Goal: Task Accomplishment & Management: Use online tool/utility

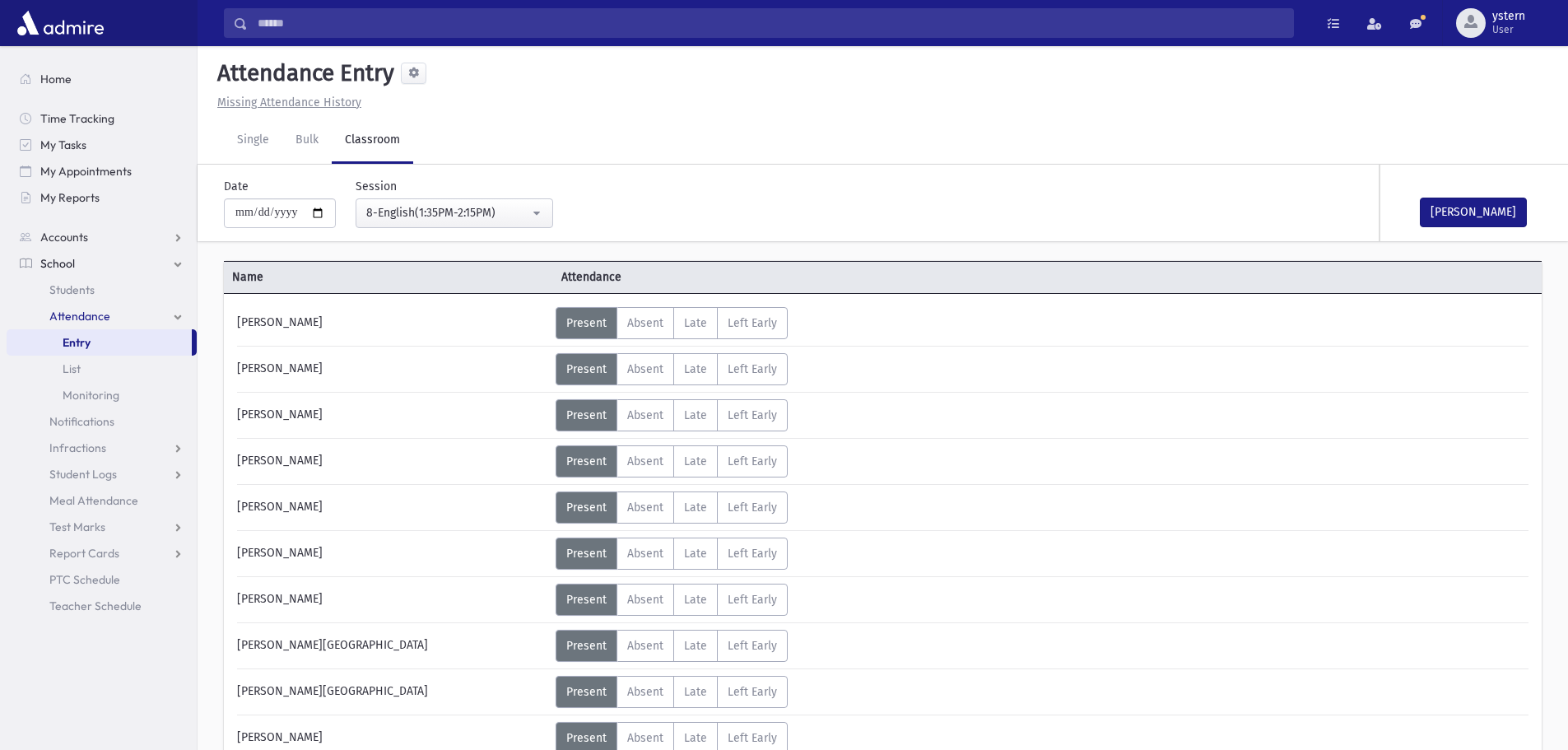
select select "***"
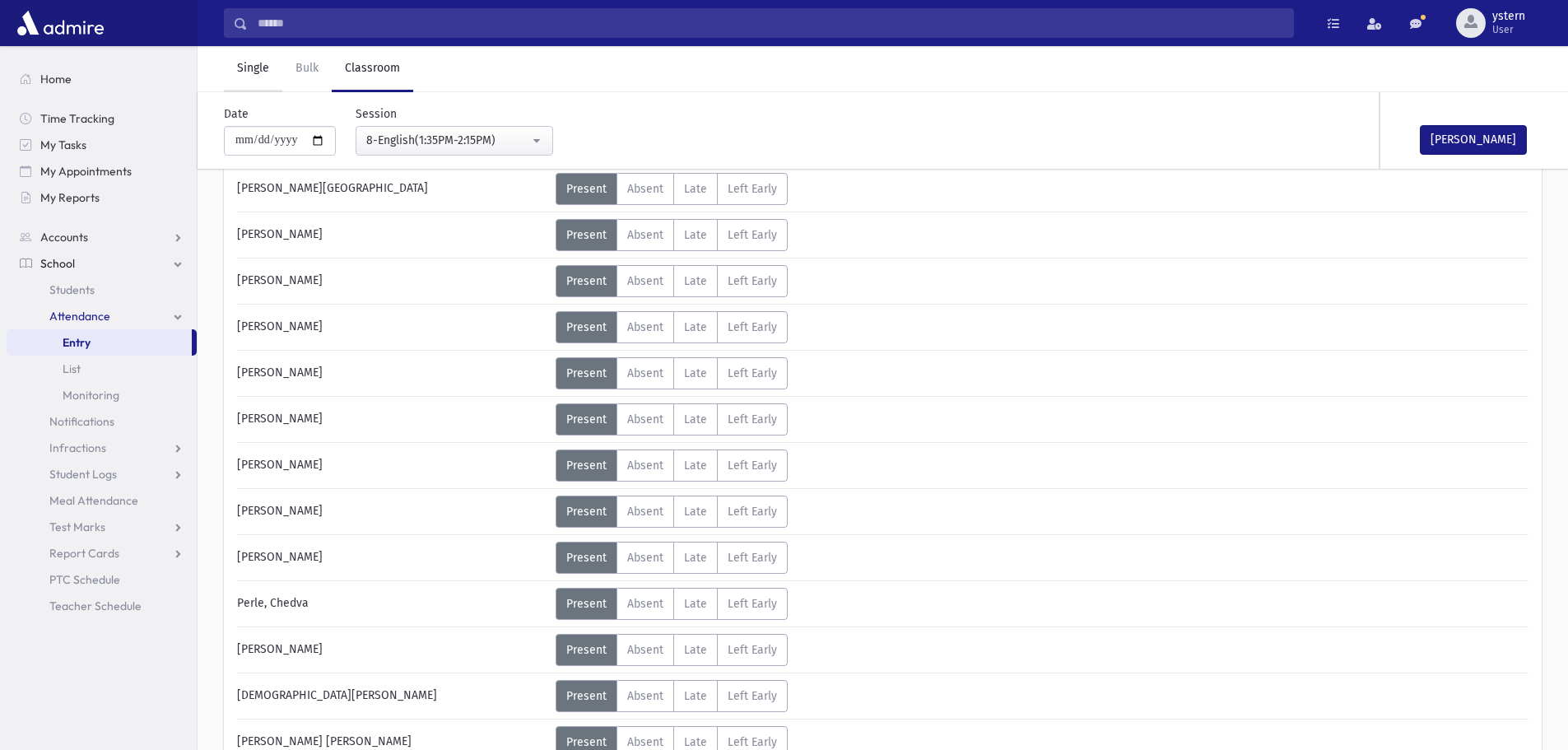
click at [243, 67] on link "Single" at bounding box center [253, 69] width 59 height 46
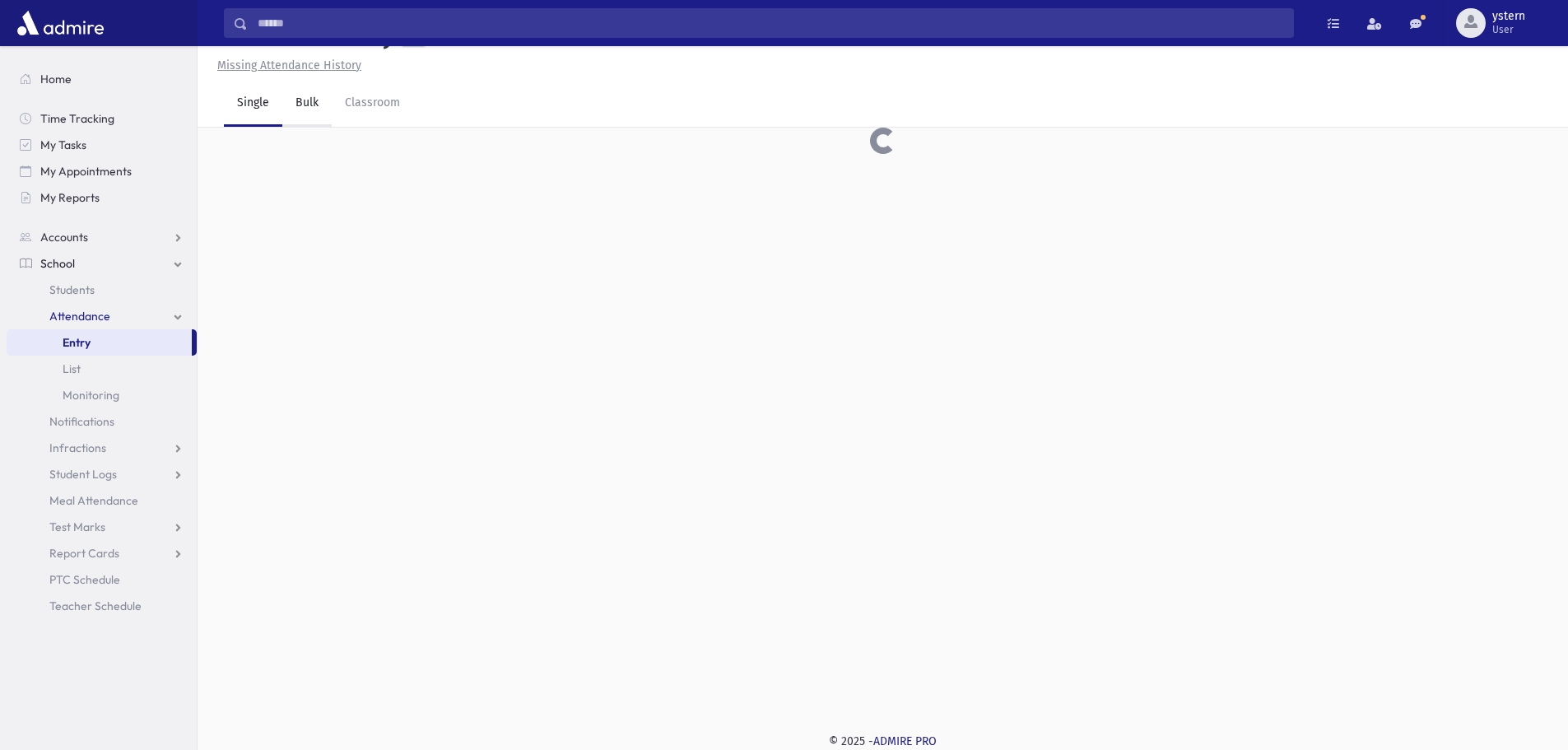
scroll to position [37, 0]
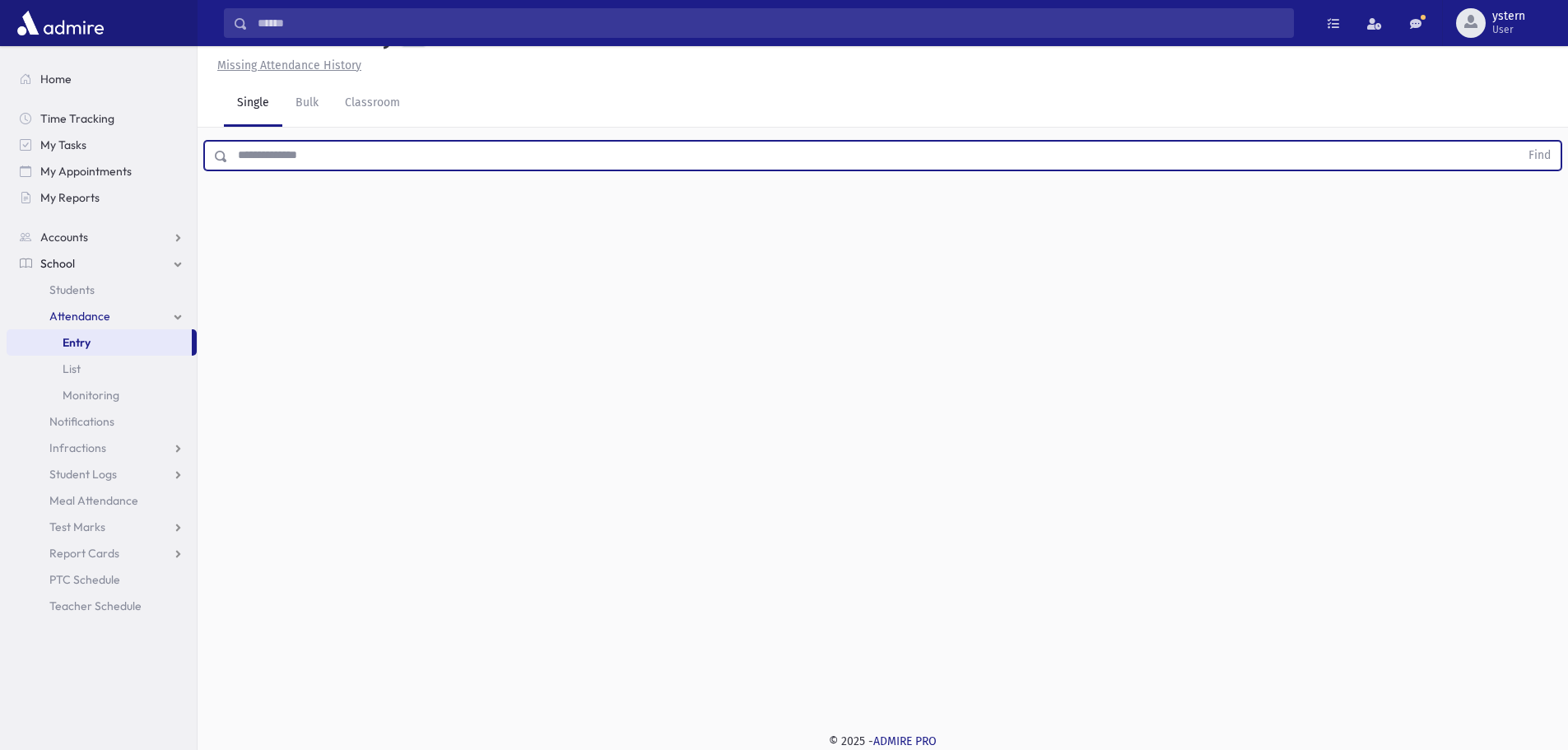
click at [277, 159] on input "text" at bounding box center [874, 155] width 1292 height 30
click at [1519, 141] on button "Find" at bounding box center [1540, 155] width 42 height 28
click at [1534, 265] on button "button" at bounding box center [1524, 280] width 33 height 30
drag, startPoint x: 301, startPoint y: 158, endPoint x: 192, endPoint y: 157, distance: 109.0
click at [192, 157] on div "Search Results All Accounts" at bounding box center [784, 357] width 1568 height 787
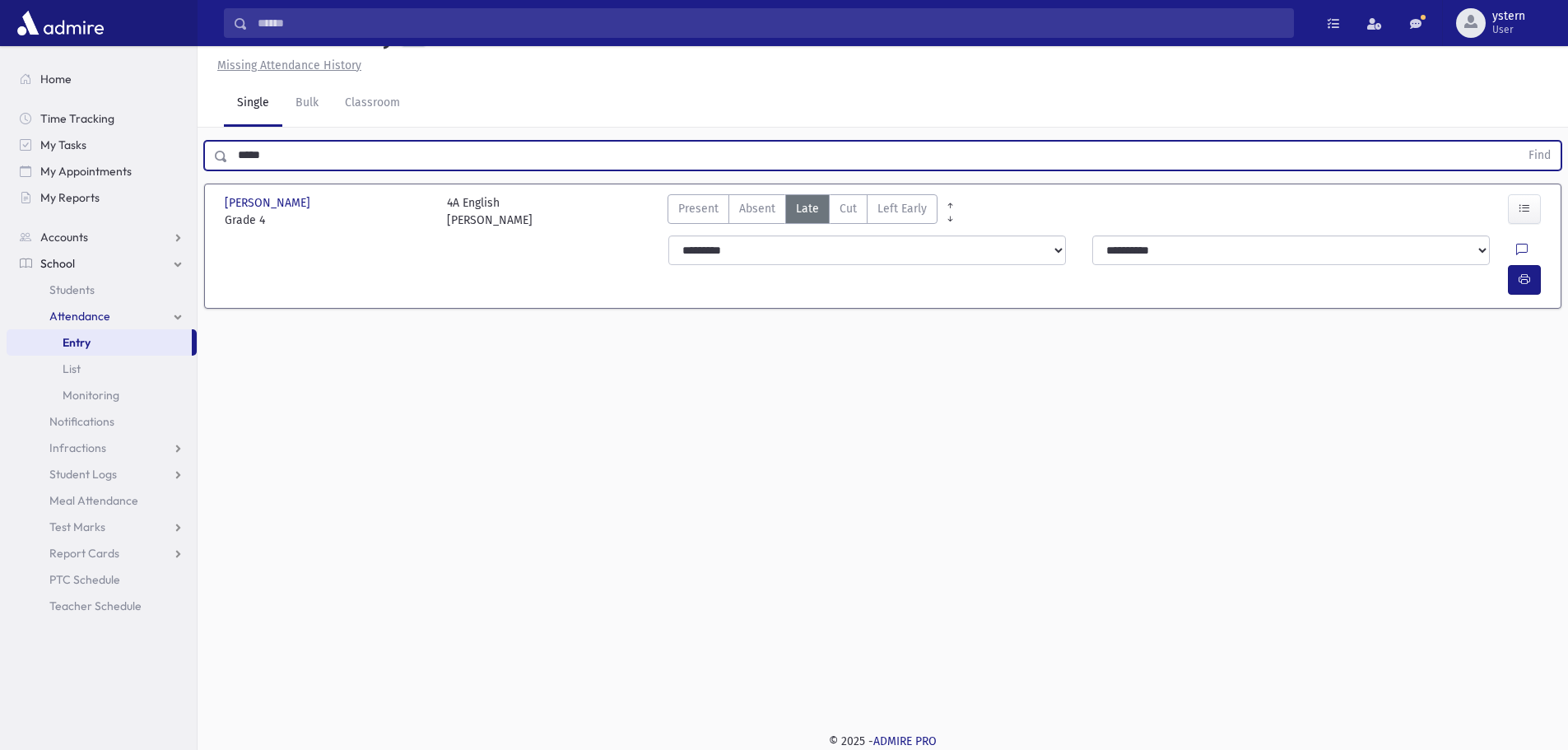
click at [1519, 141] on button "Find" at bounding box center [1540, 155] width 42 height 28
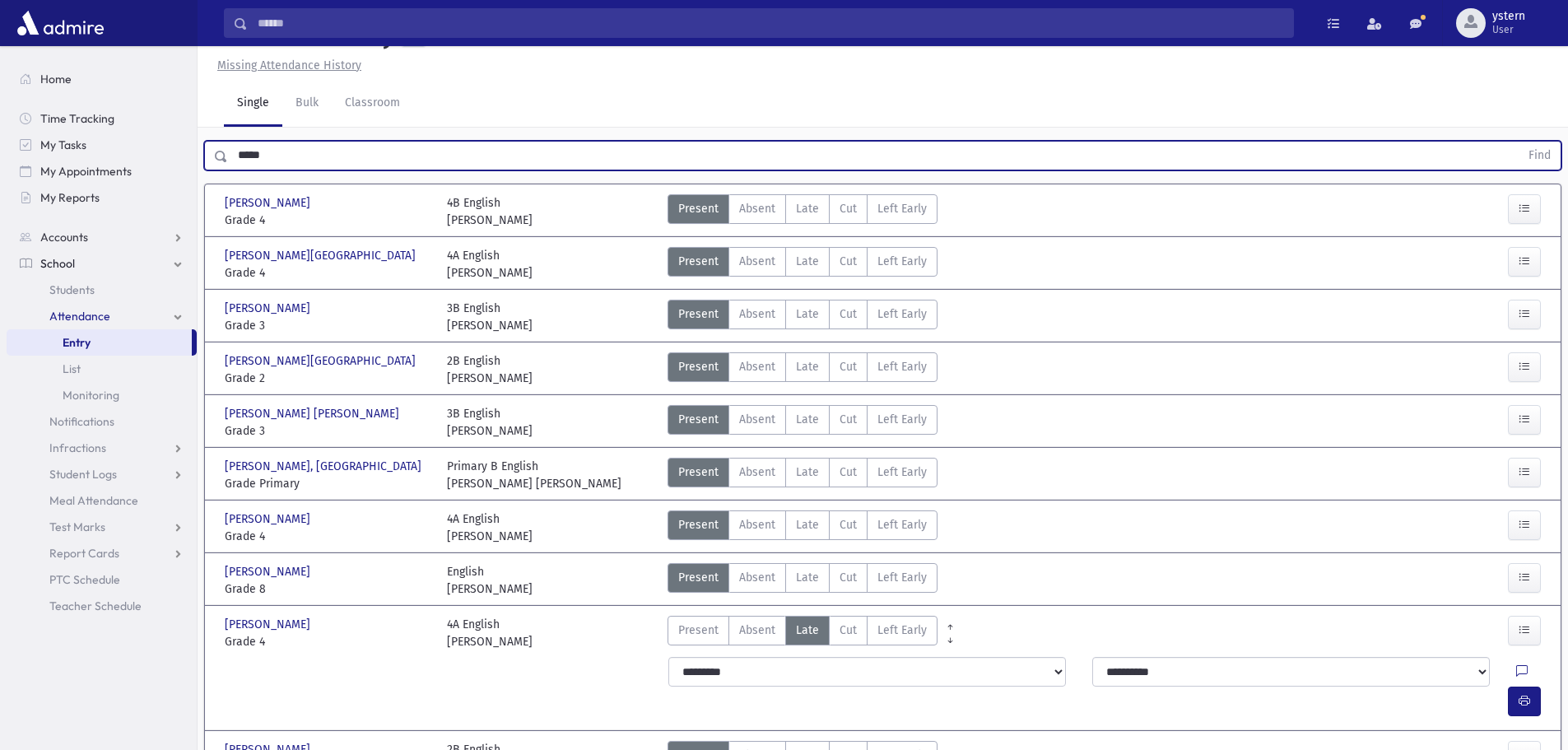
scroll to position [101, 0]
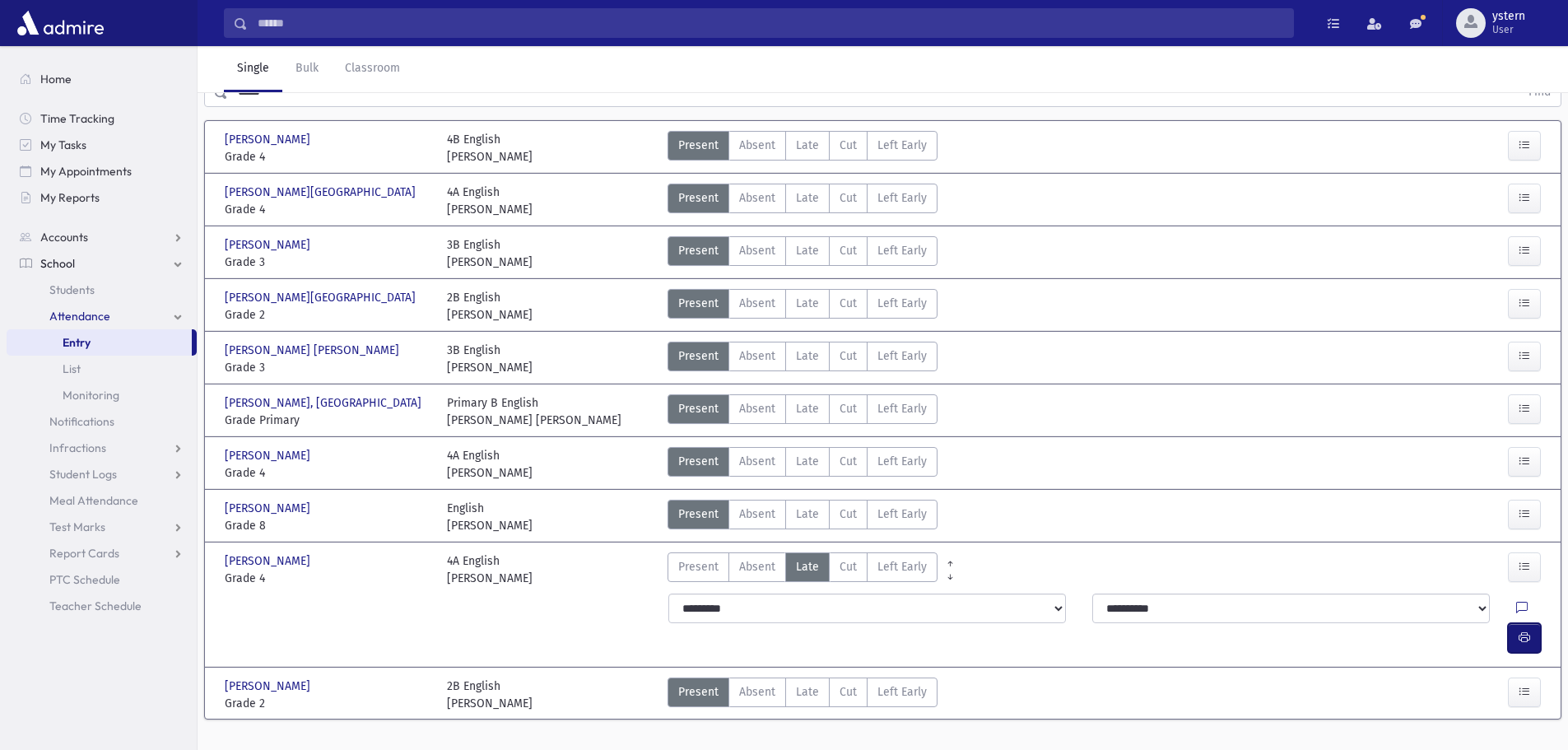
click at [1531, 624] on button "button" at bounding box center [1524, 638] width 33 height 30
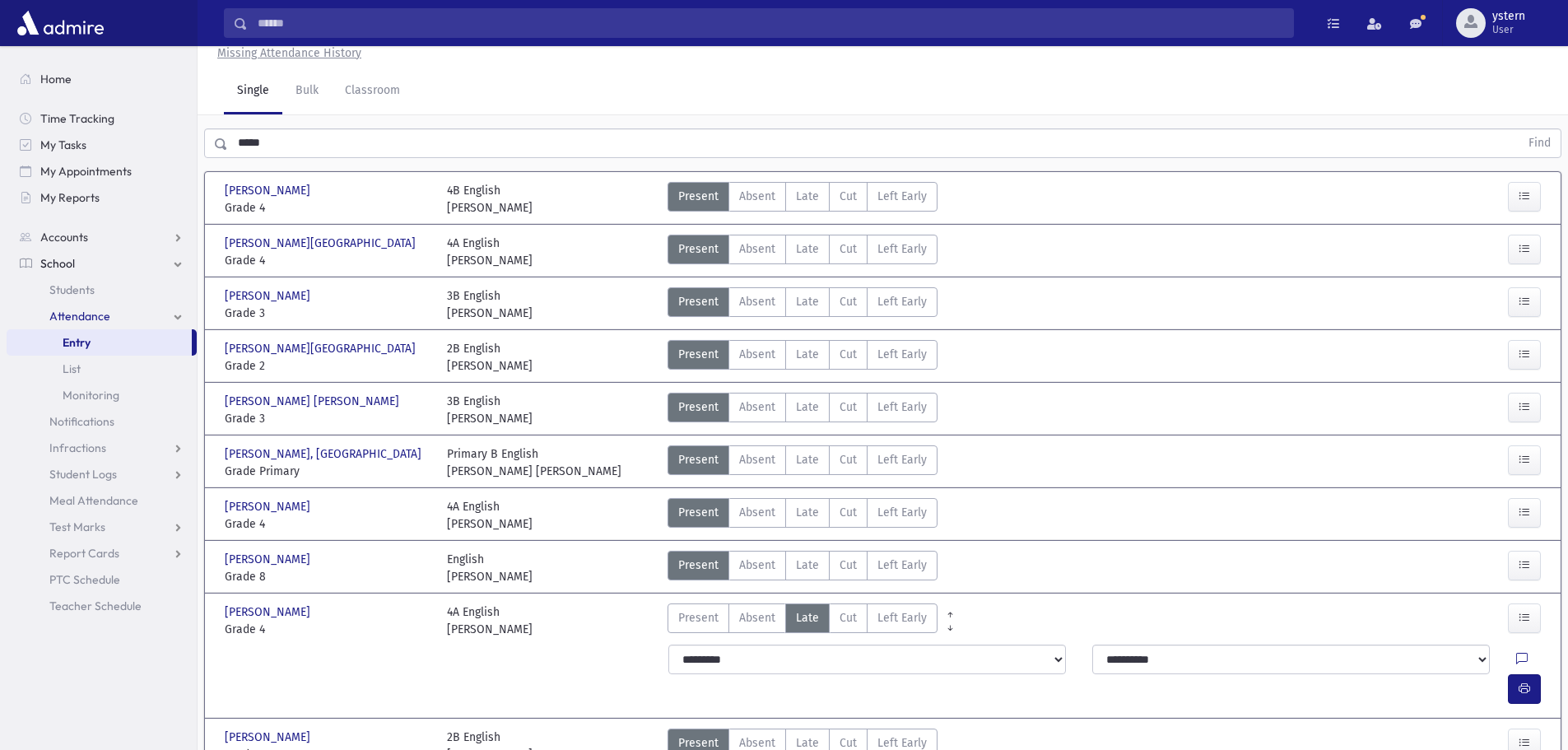
scroll to position [0, 0]
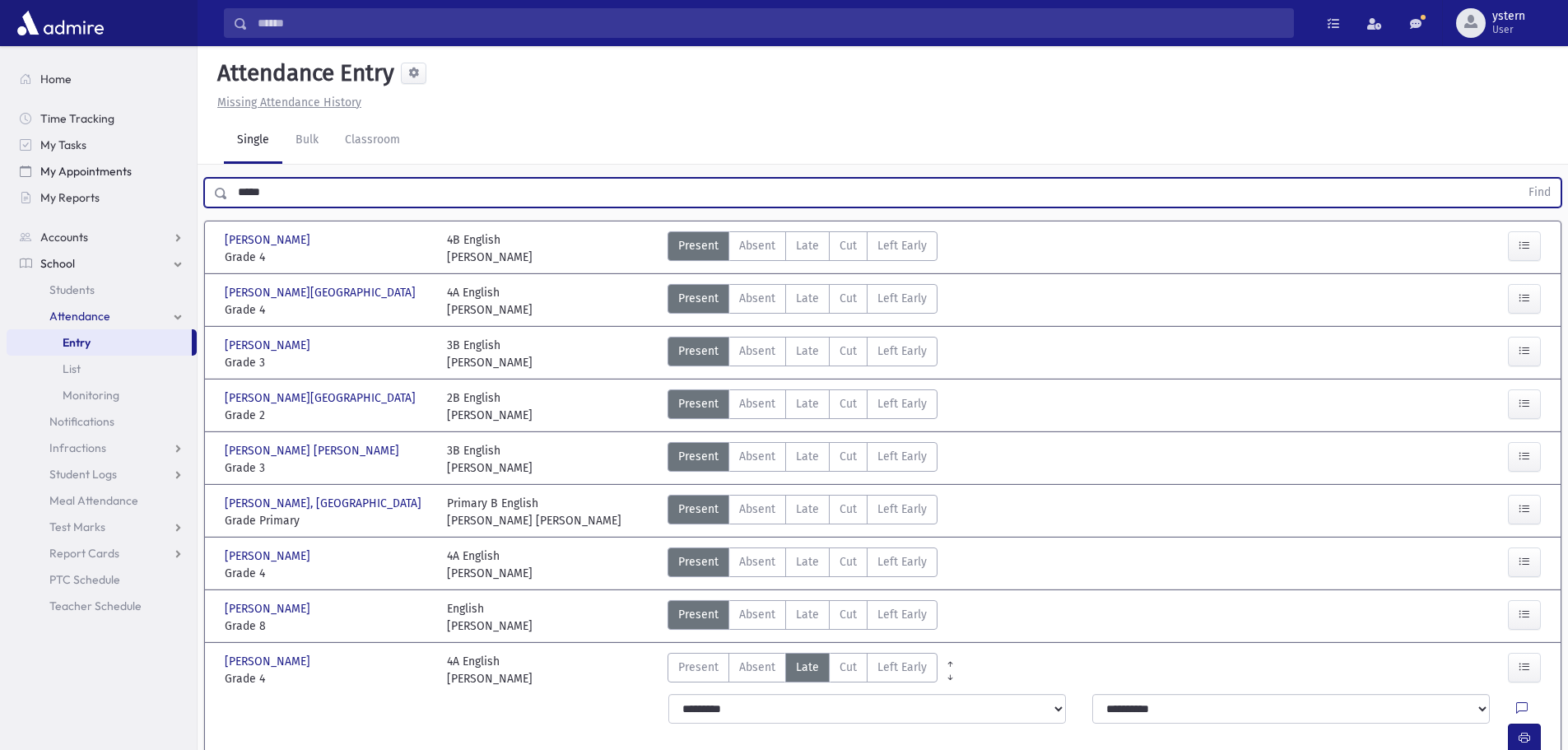
drag, startPoint x: 274, startPoint y: 192, endPoint x: 196, endPoint y: 173, distance: 80.3
click at [196, 173] on div "Search Results All Accounts" at bounding box center [784, 439] width 1568 height 879
click at [1519, 178] on button "Find" at bounding box center [1540, 192] width 42 height 28
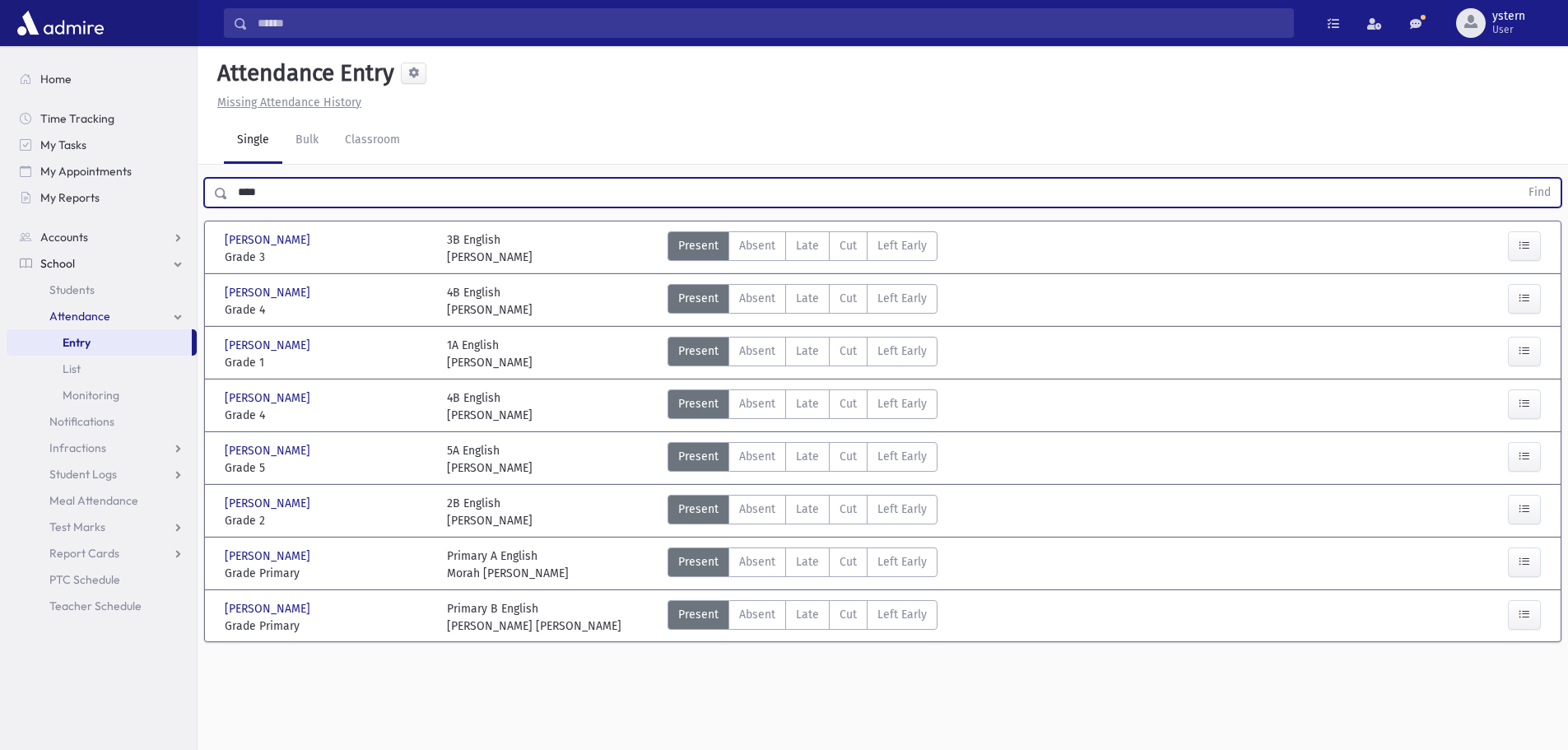
drag, startPoint x: 364, startPoint y: 182, endPoint x: 224, endPoint y: 181, distance: 140.0
click at [230, 182] on input "****" at bounding box center [874, 193] width 1292 height 30
type input "******"
click at [1519, 178] on button "Find" at bounding box center [1540, 192] width 42 height 28
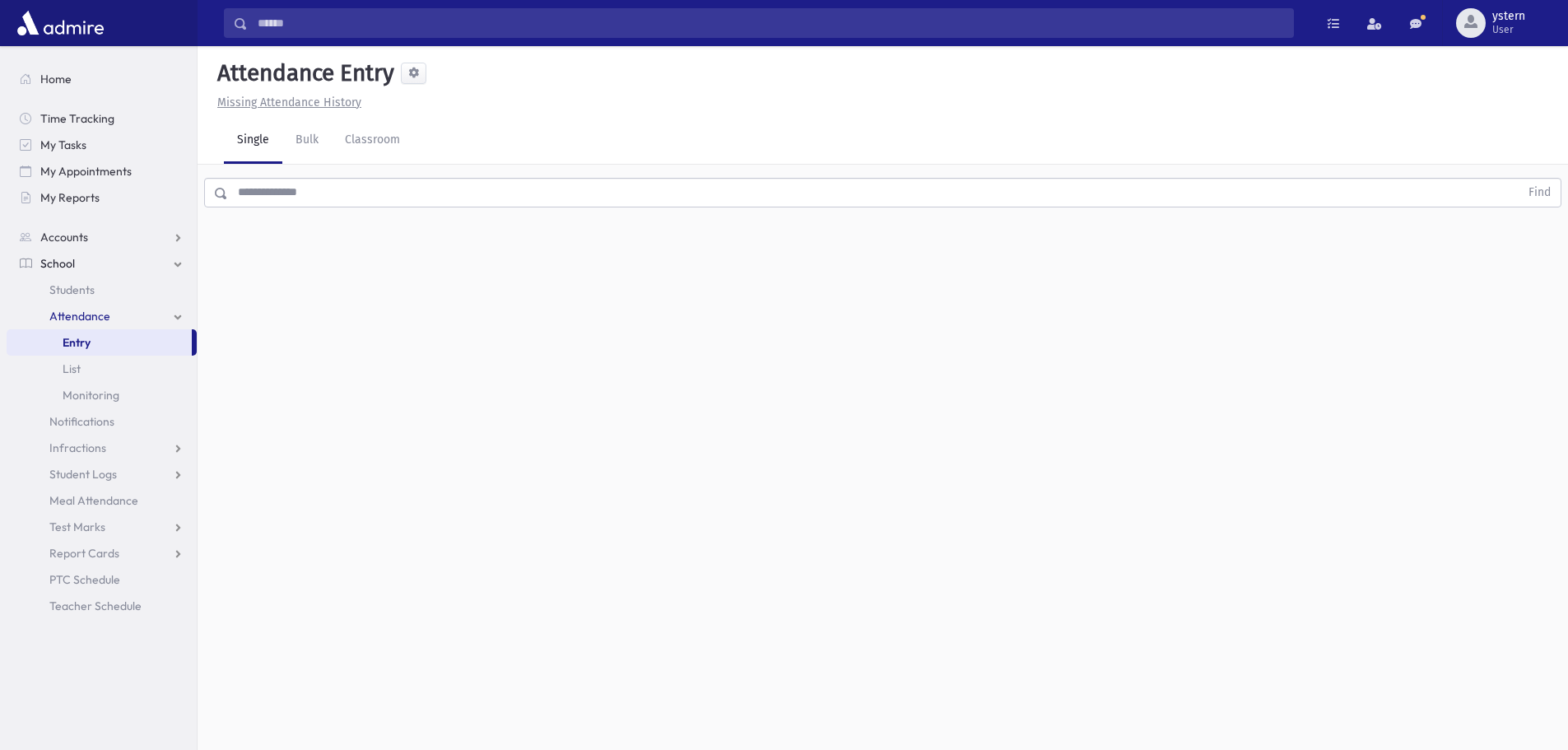
click at [259, 185] on input "text" at bounding box center [874, 193] width 1292 height 30
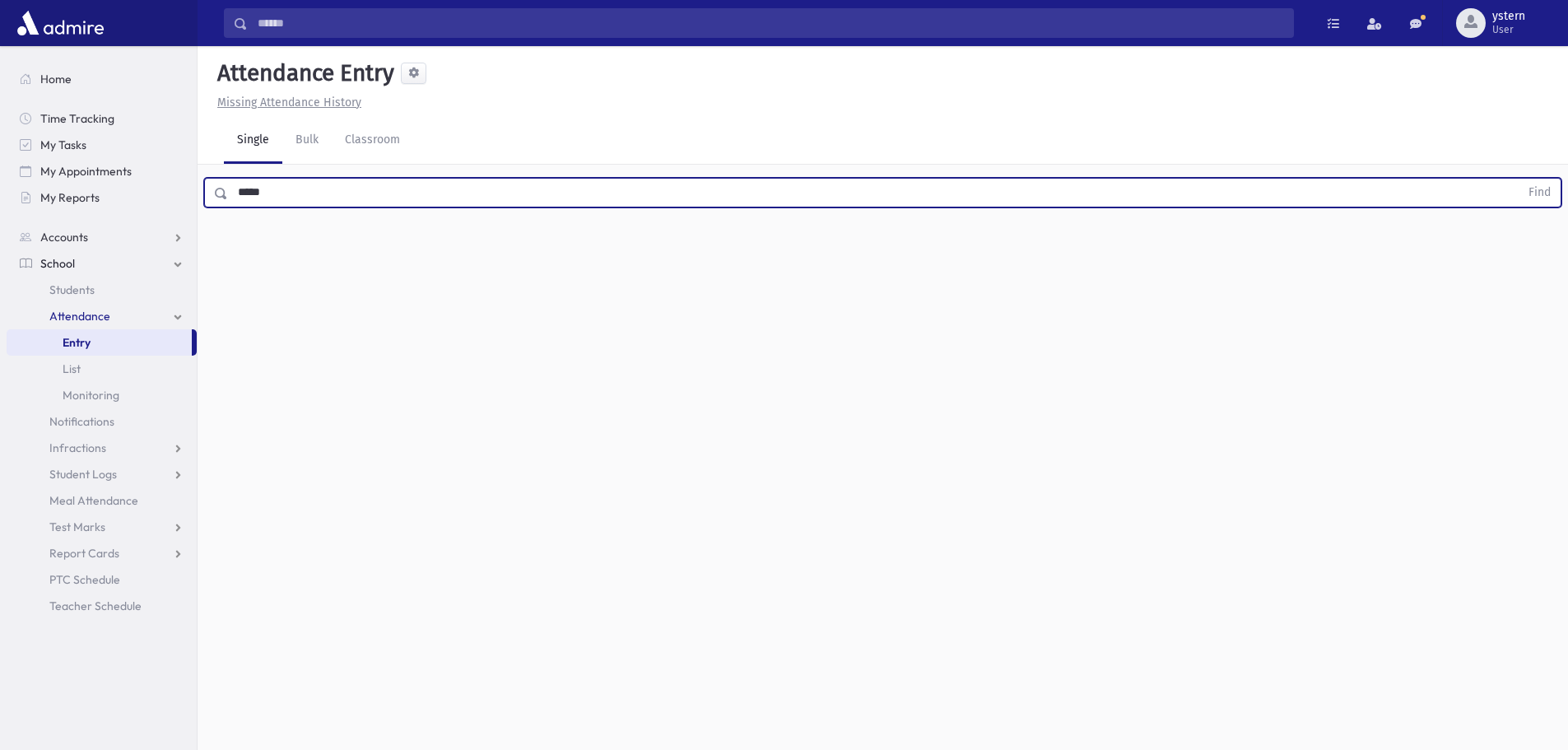
type input "*****"
click at [1519, 178] on button "Find" at bounding box center [1540, 192] width 42 height 28
